Goal: Communication & Community: Answer question/provide support

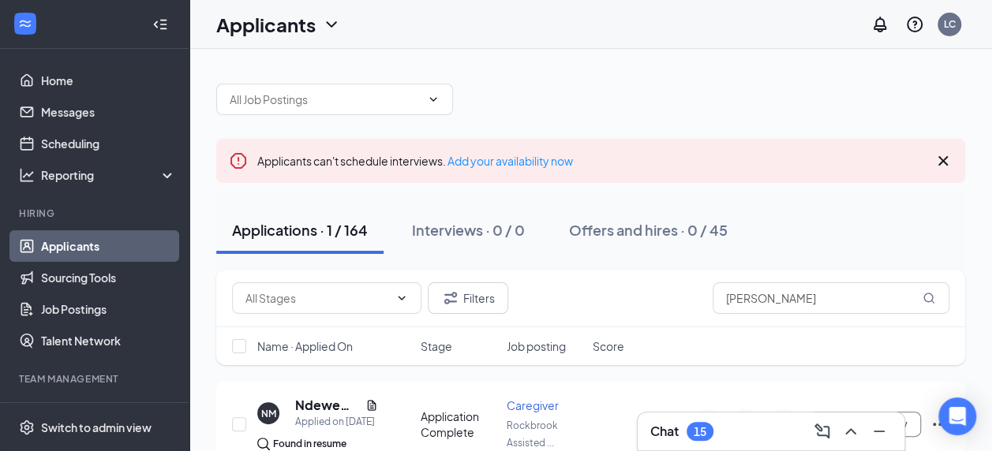
click at [60, 245] on link "Applicants" at bounding box center [108, 246] width 135 height 32
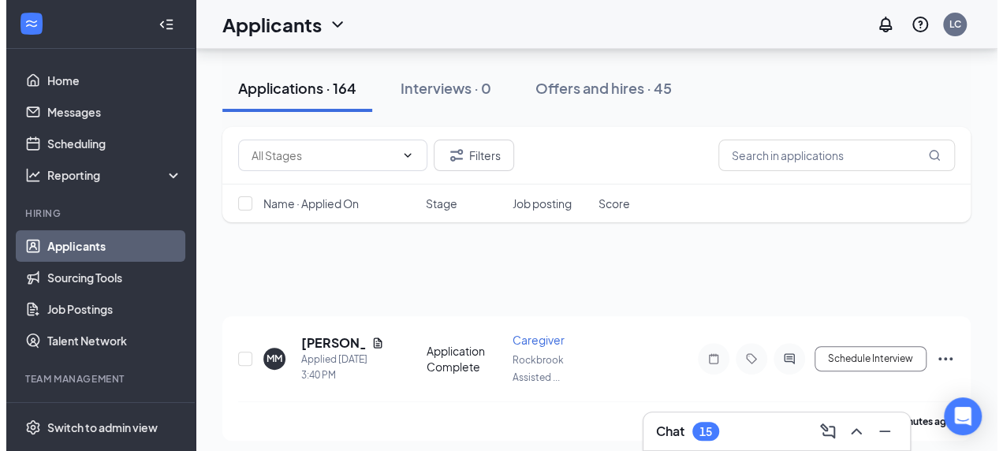
scroll to position [158, 0]
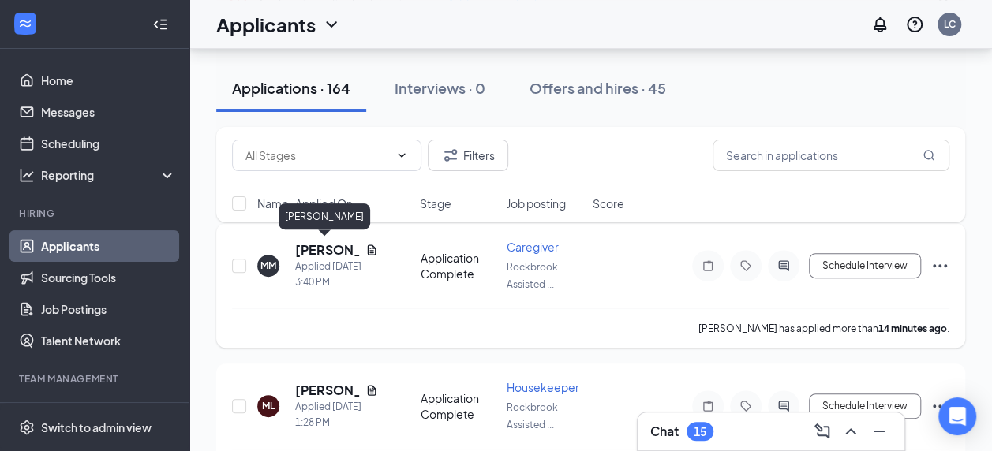
click at [311, 243] on h5 "[PERSON_NAME]" at bounding box center [327, 249] width 64 height 17
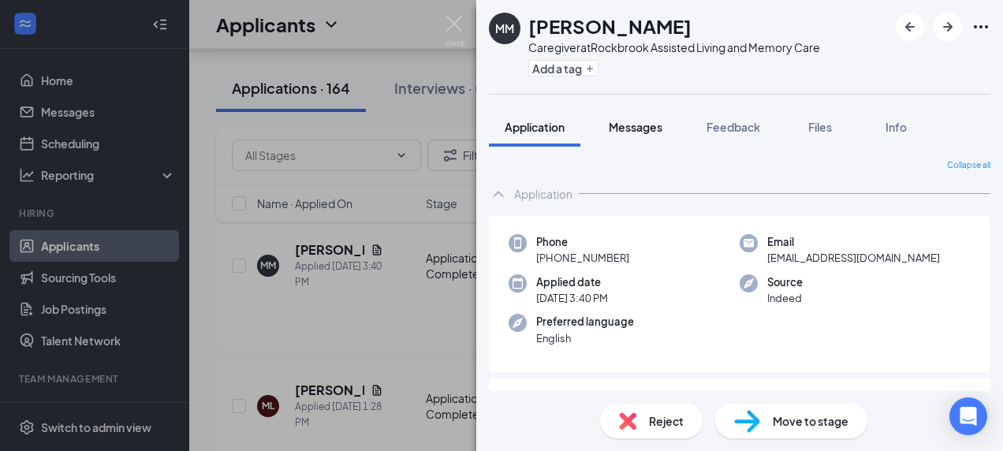
click at [640, 123] on span "Messages" at bounding box center [636, 127] width 54 height 14
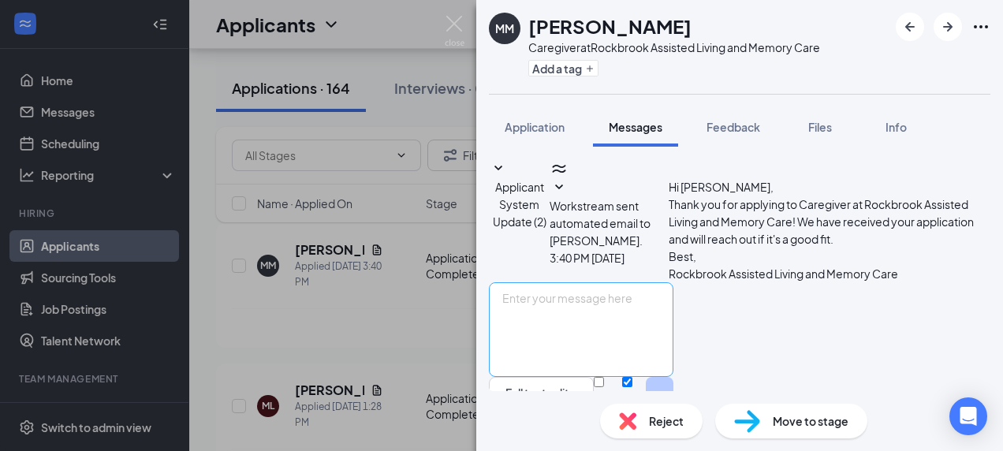
scroll to position [49, 0]
click at [664, 282] on textarea at bounding box center [581, 329] width 185 height 95
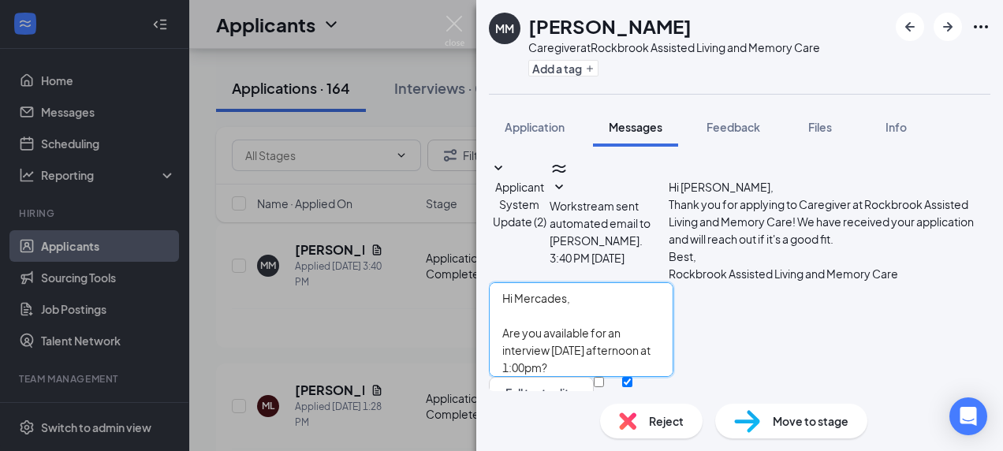
type textarea "Hi Mercades, Are you available for an interview [DATE] afternoon at 1:00pm?"
click at [604, 377] on input "Email" at bounding box center [599, 382] width 10 height 10
checkbox input "true"
click at [674, 377] on button "Send" at bounding box center [660, 406] width 28 height 59
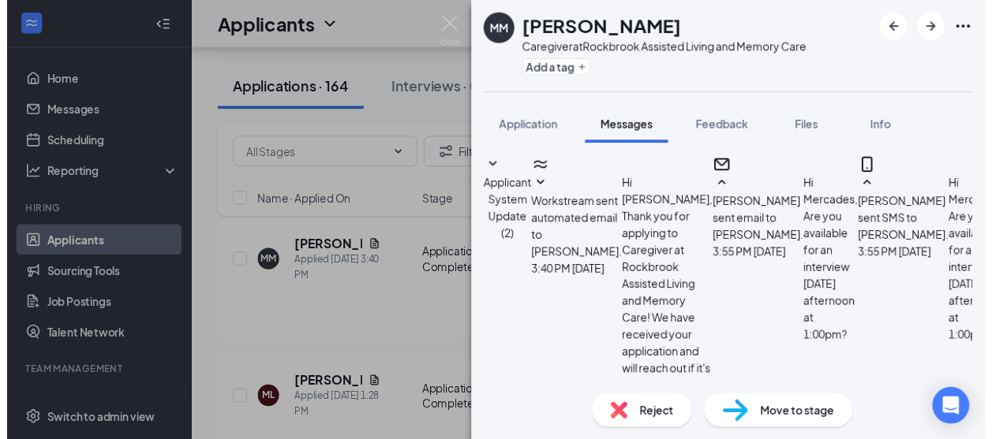
scroll to position [197, 0]
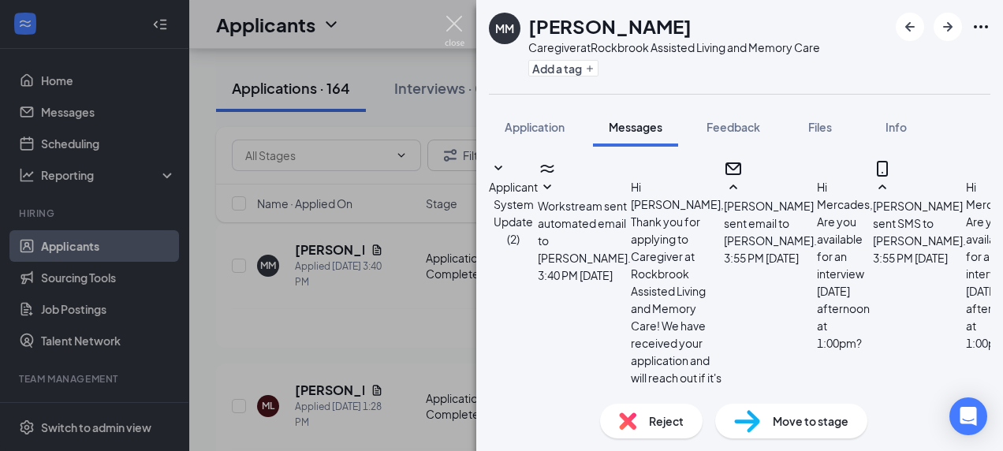
click at [454, 21] on img at bounding box center [455, 31] width 20 height 31
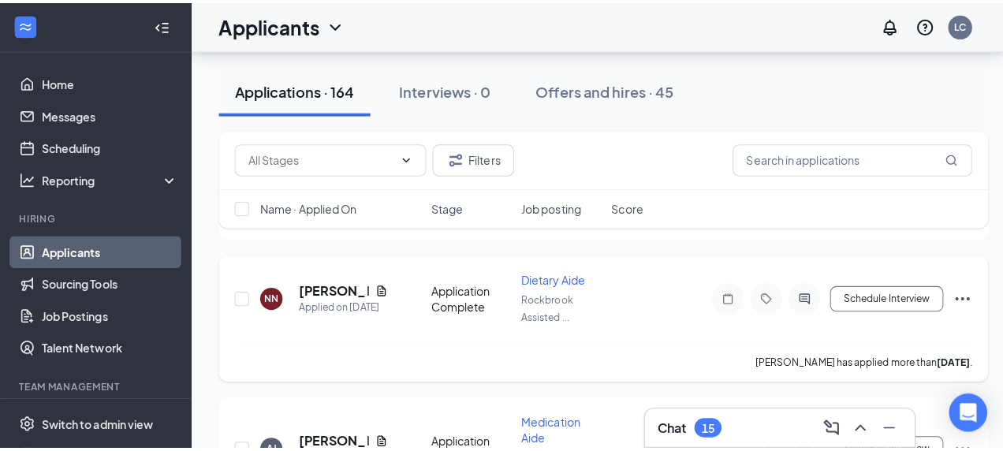
scroll to position [631, 0]
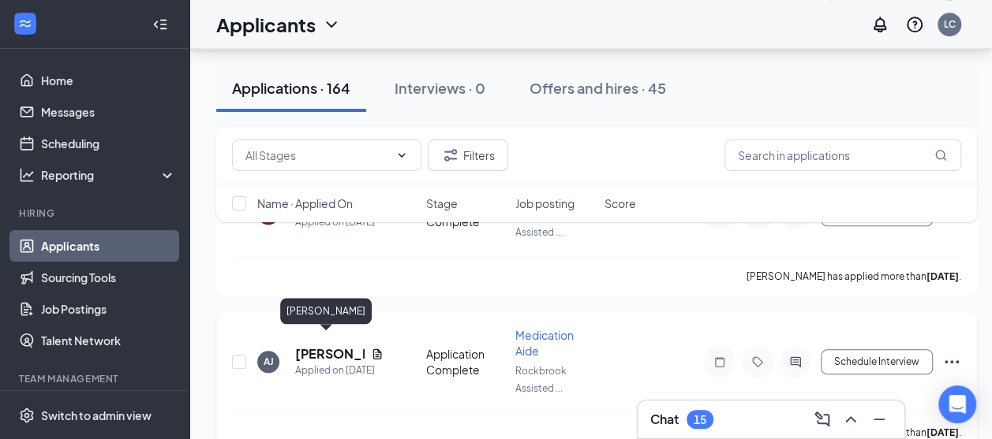
click at [324, 346] on h5 "[PERSON_NAME]" at bounding box center [329, 354] width 69 height 17
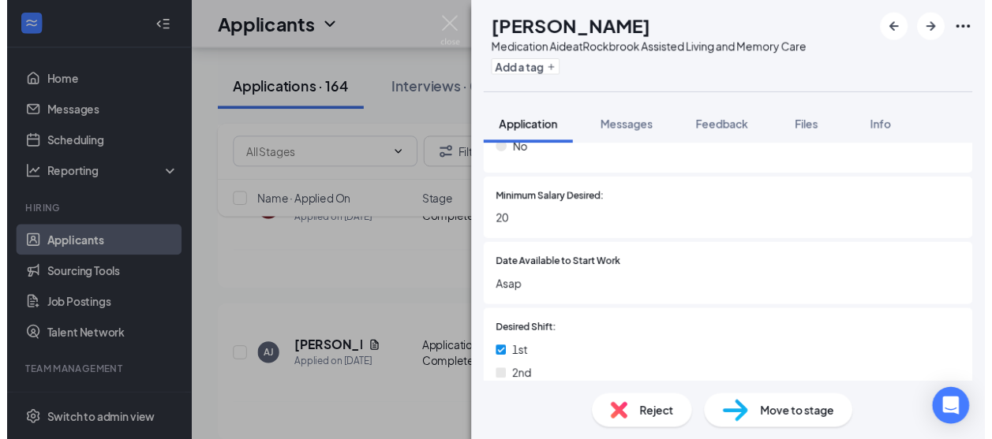
scroll to position [552, 0]
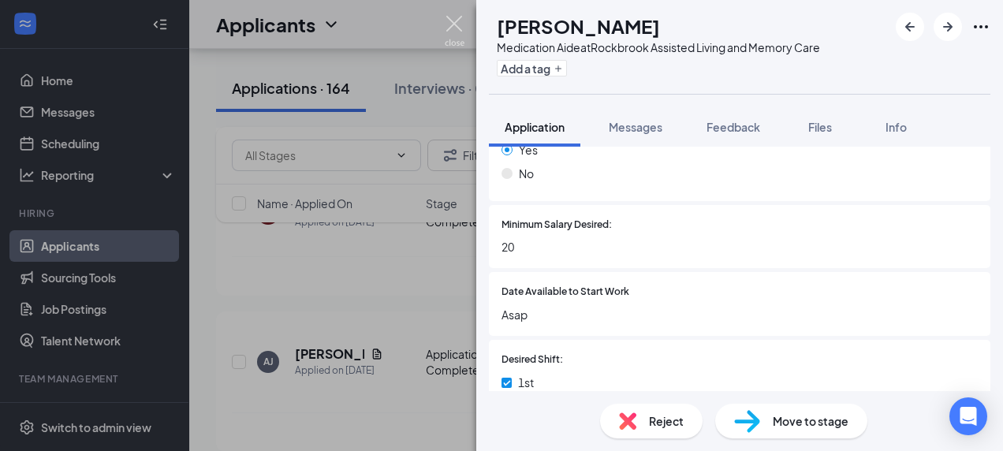
click at [460, 24] on img at bounding box center [455, 31] width 20 height 31
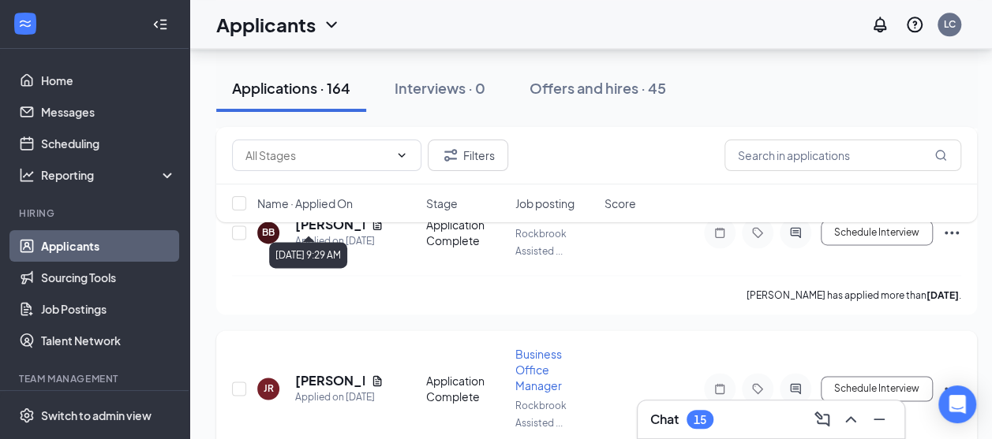
scroll to position [1104, 0]
